Goal: Transaction & Acquisition: Purchase product/service

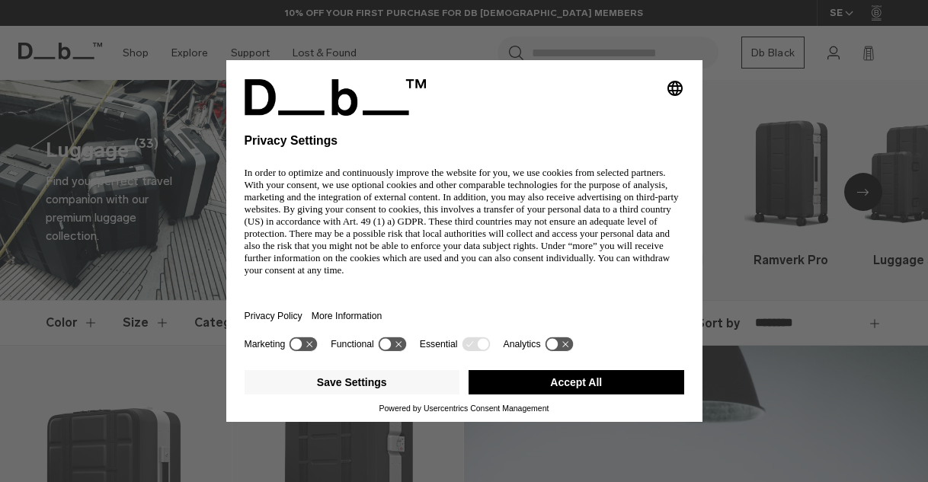
click at [854, 180] on div "Selecting an option will immediately change the language Privacy Settings In or…" at bounding box center [464, 241] width 928 height 482
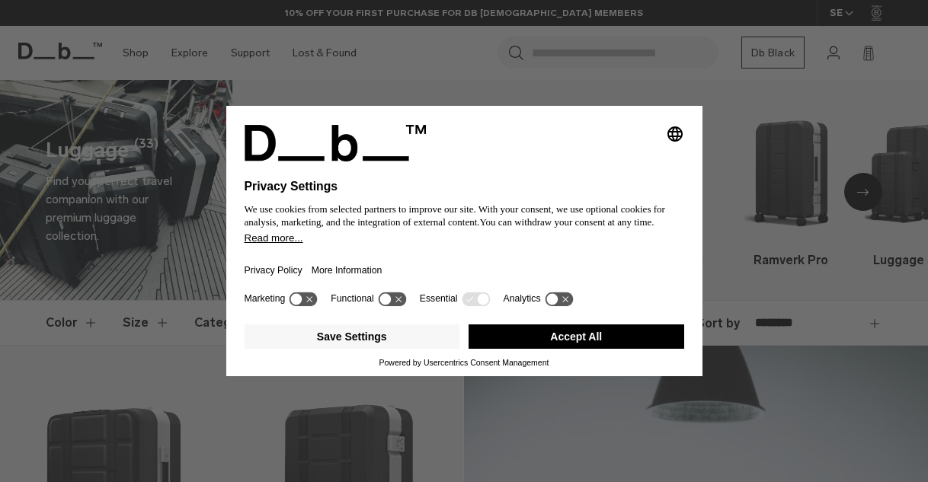
click at [557, 338] on button "Accept All" at bounding box center [576, 336] width 216 height 24
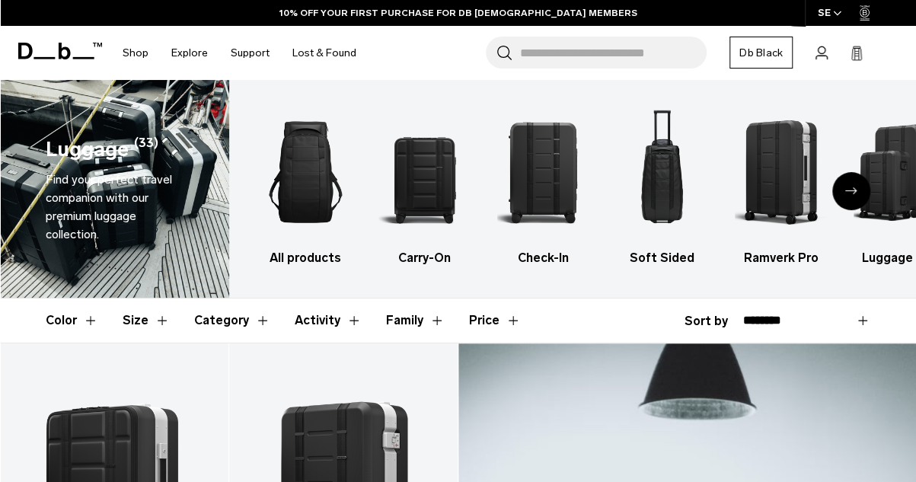
click at [857, 195] on div "Next slide" at bounding box center [851, 191] width 38 height 38
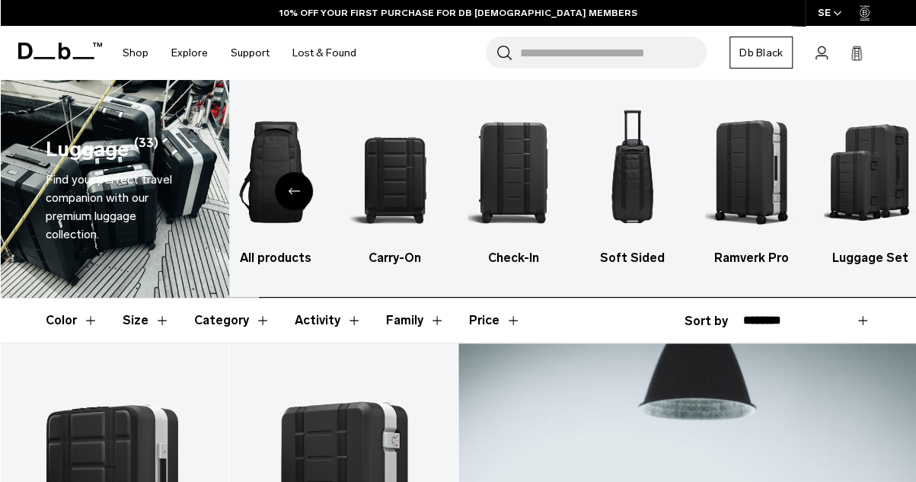
click at [857, 195] on img "6 / 6" at bounding box center [870, 172] width 92 height 139
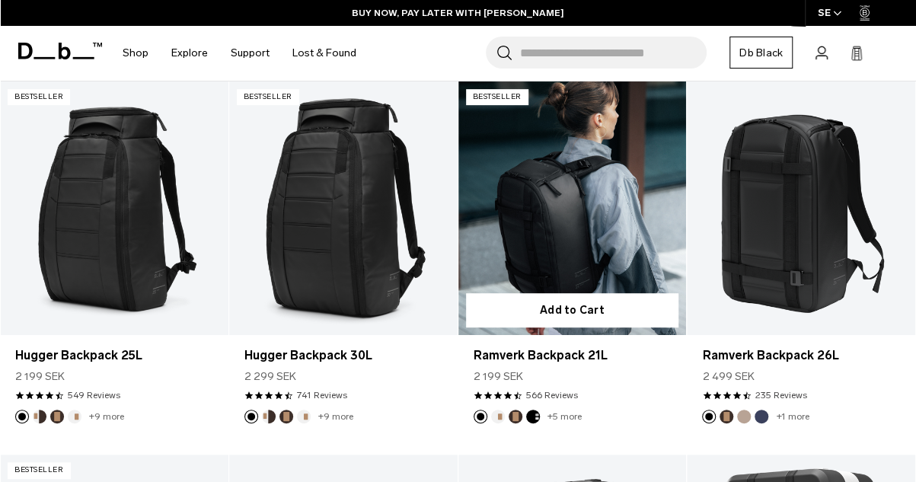
click at [605, 231] on link "Ramverk Backpack 21L" at bounding box center [572, 208] width 228 height 254
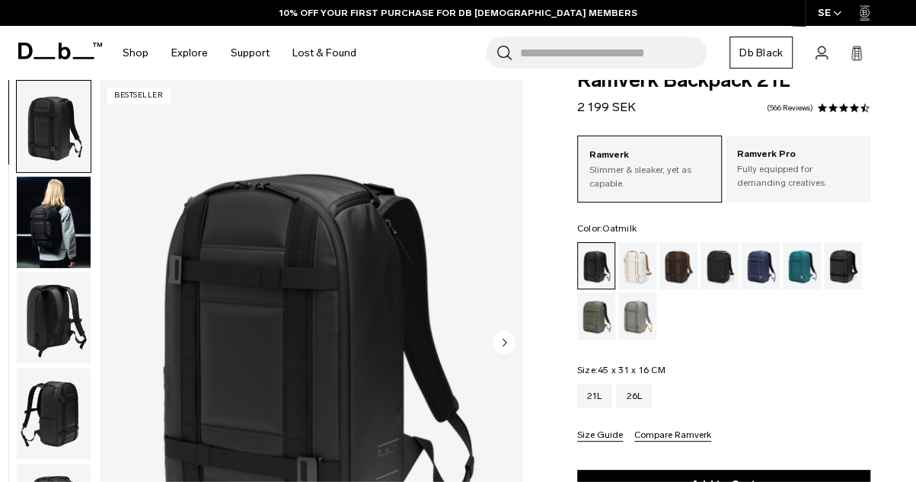
click at [638, 268] on div "Oatmilk" at bounding box center [637, 265] width 39 height 47
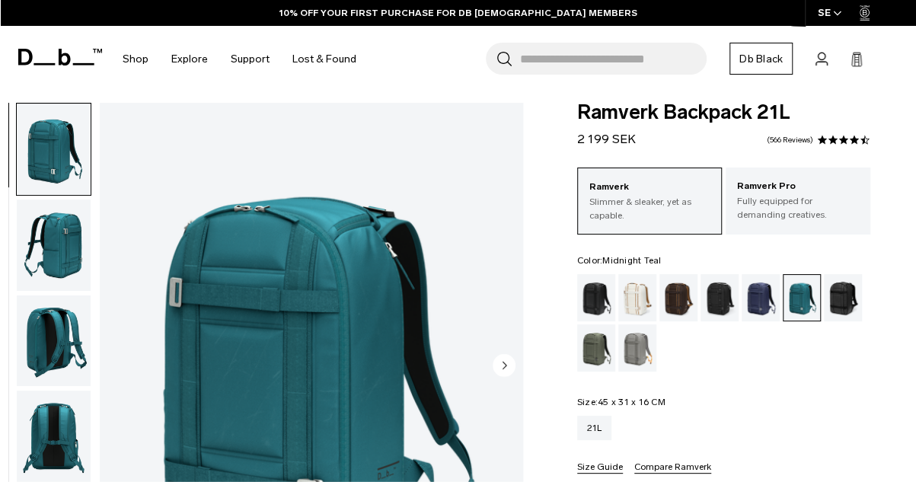
scroll to position [179, 0]
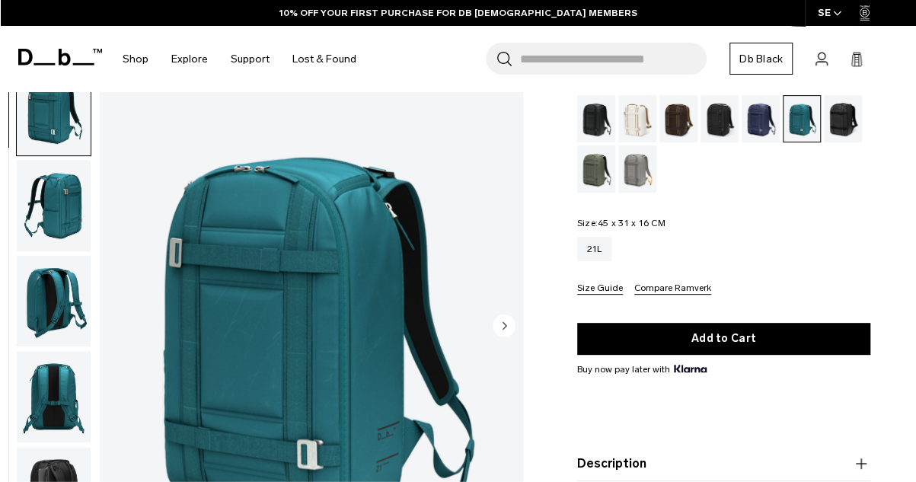
click at [637, 159] on div "Sand Grey" at bounding box center [637, 168] width 39 height 47
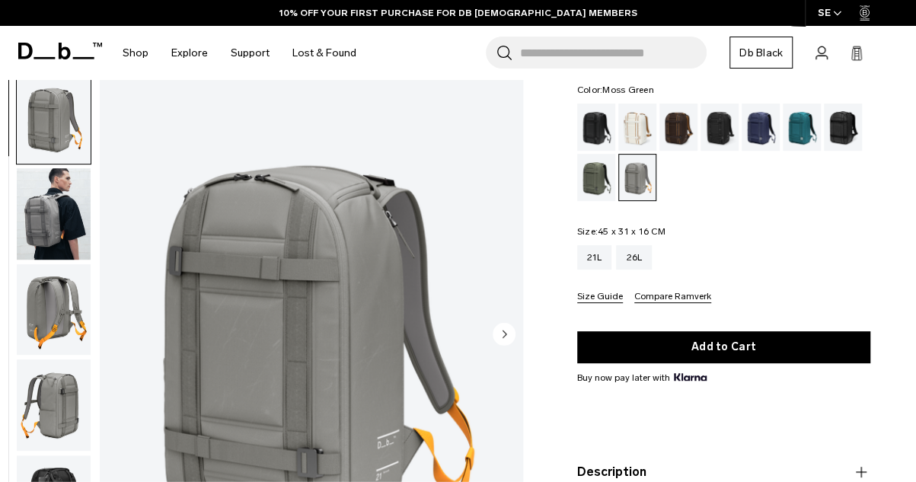
click at [602, 175] on div "Moss Green" at bounding box center [596, 177] width 39 height 47
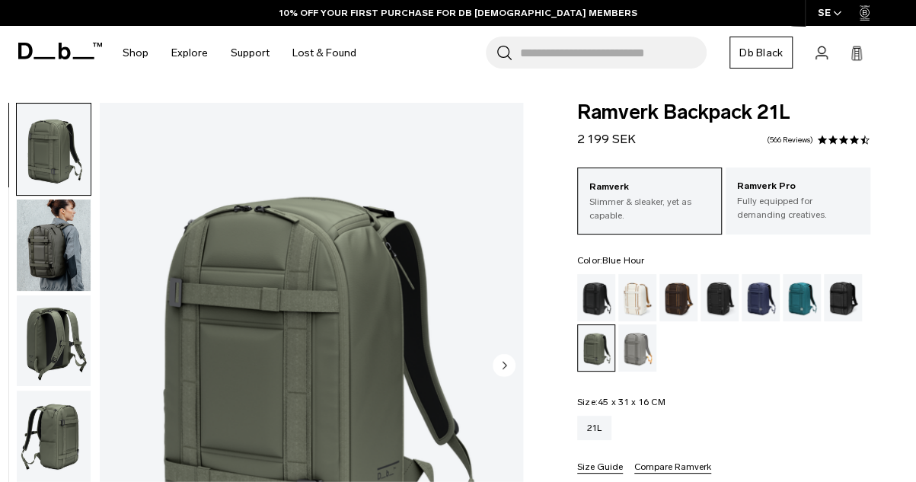
click at [759, 289] on div "Blue Hour" at bounding box center [761, 297] width 39 height 47
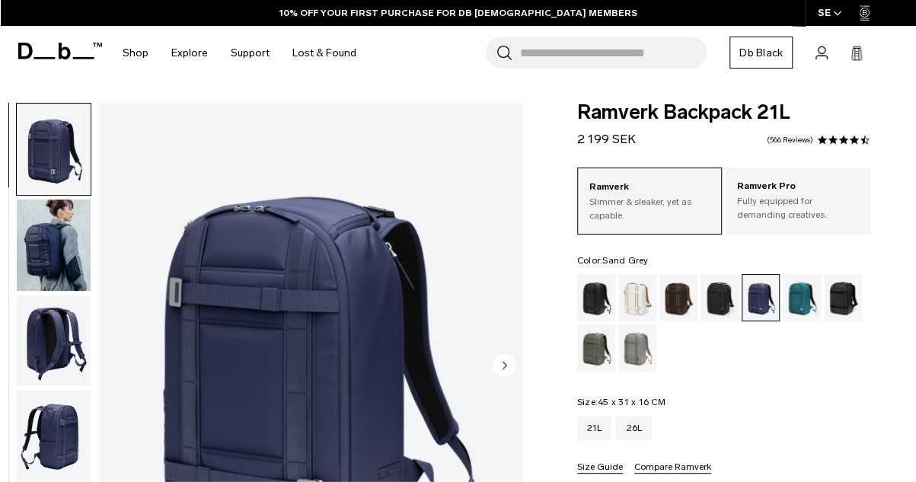
click at [655, 343] on div "Sand Grey" at bounding box center [637, 347] width 39 height 47
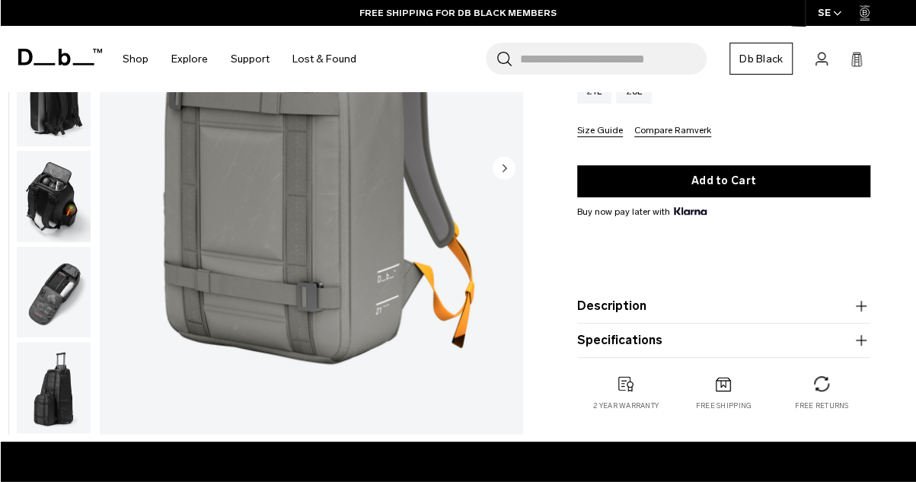
scroll to position [337, 0]
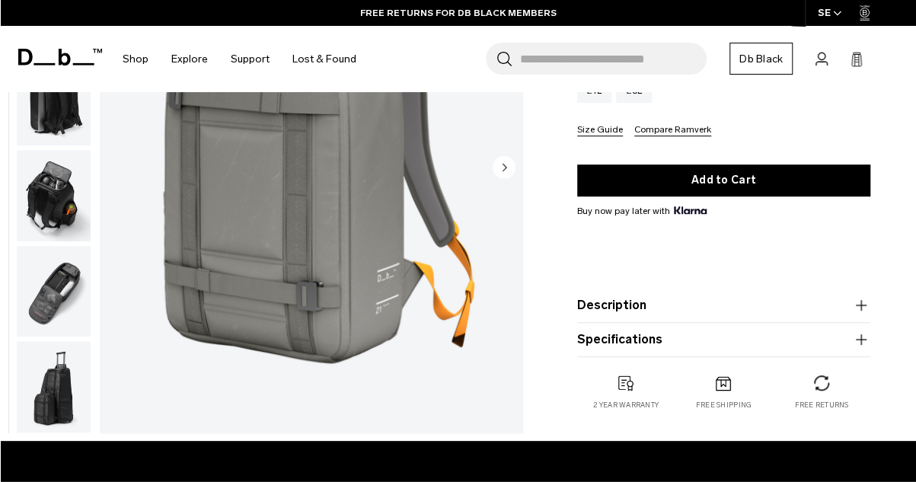
click at [39, 296] on img "button" at bounding box center [54, 291] width 74 height 91
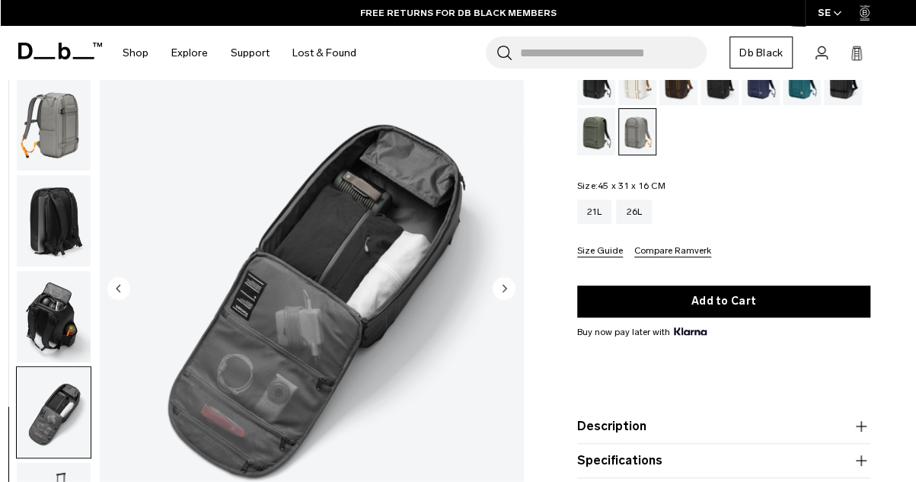
scroll to position [0, 0]
